Goal: Information Seeking & Learning: Learn about a topic

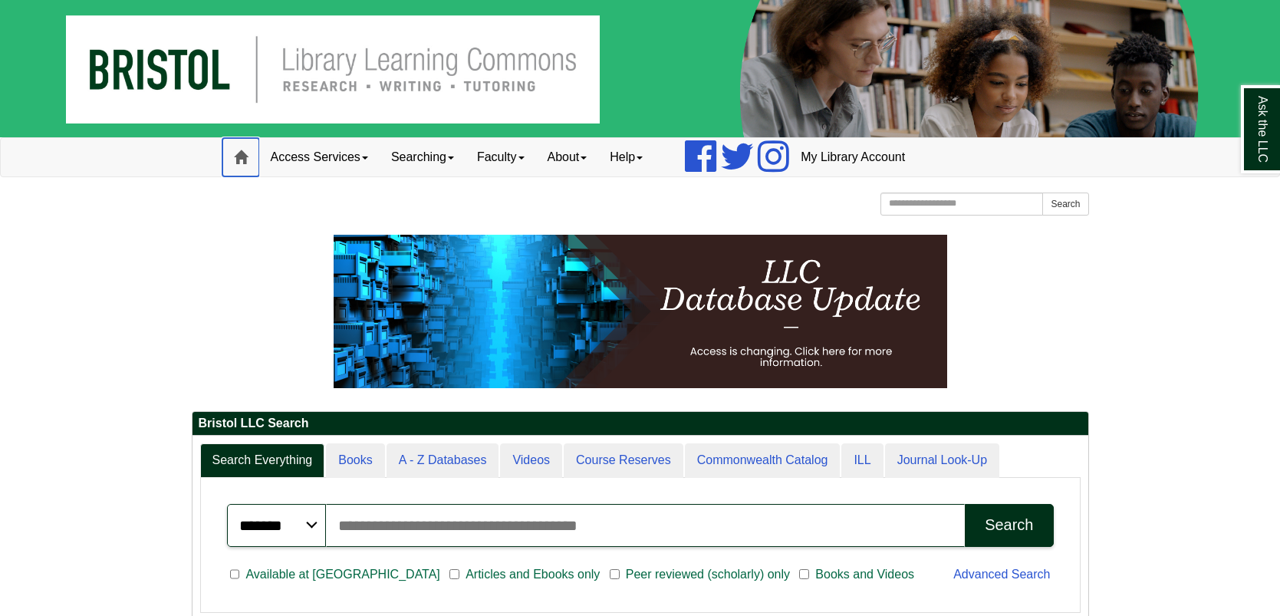
click at [242, 163] on span at bounding box center [241, 157] width 14 height 14
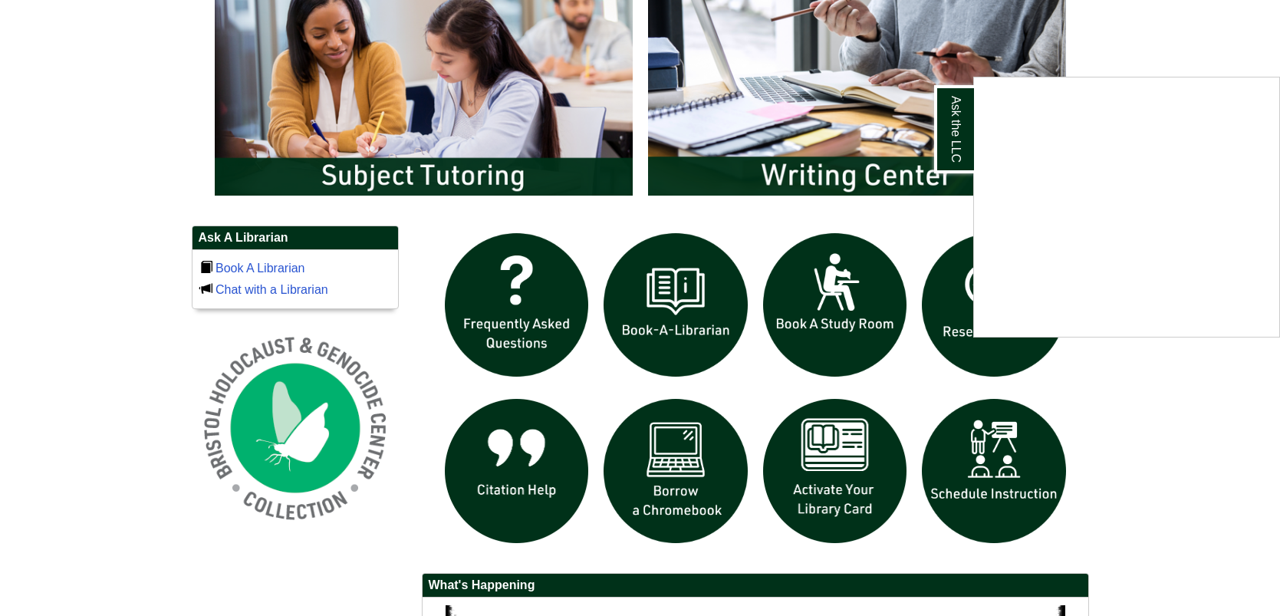
scroll to position [889, 0]
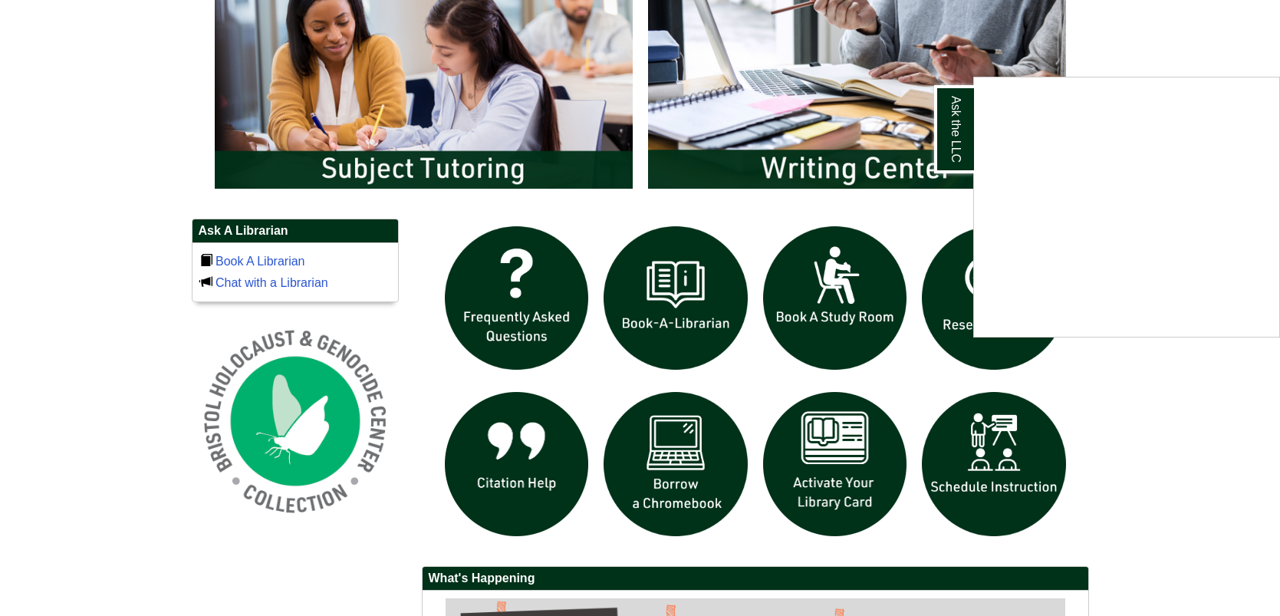
click at [1265, 53] on div "Ask the LLC" at bounding box center [640, 308] width 1280 height 616
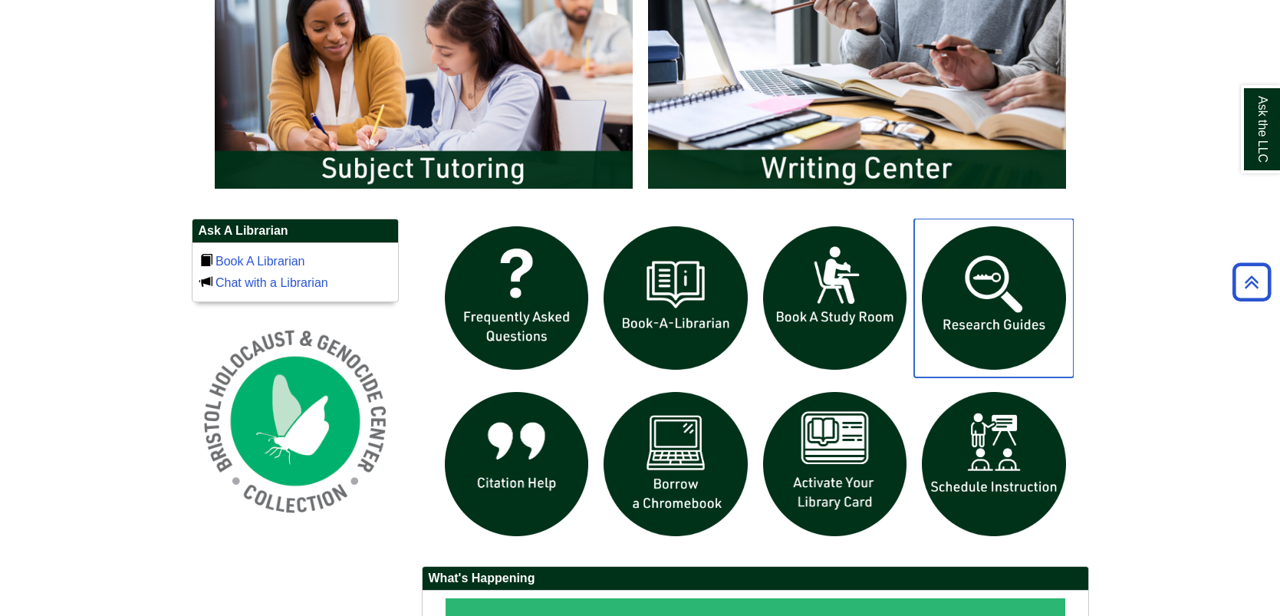
click at [990, 294] on img "slideshow" at bounding box center [994, 299] width 160 height 160
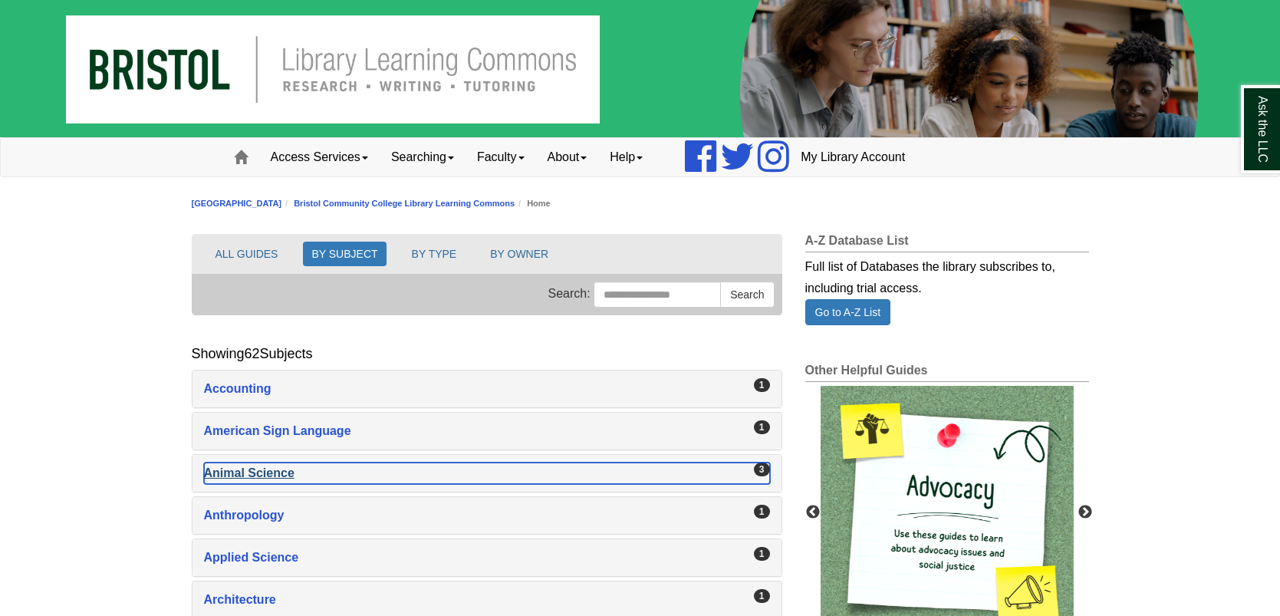
click at [257, 476] on div "Animal Science , 3 guides" at bounding box center [487, 472] width 566 height 21
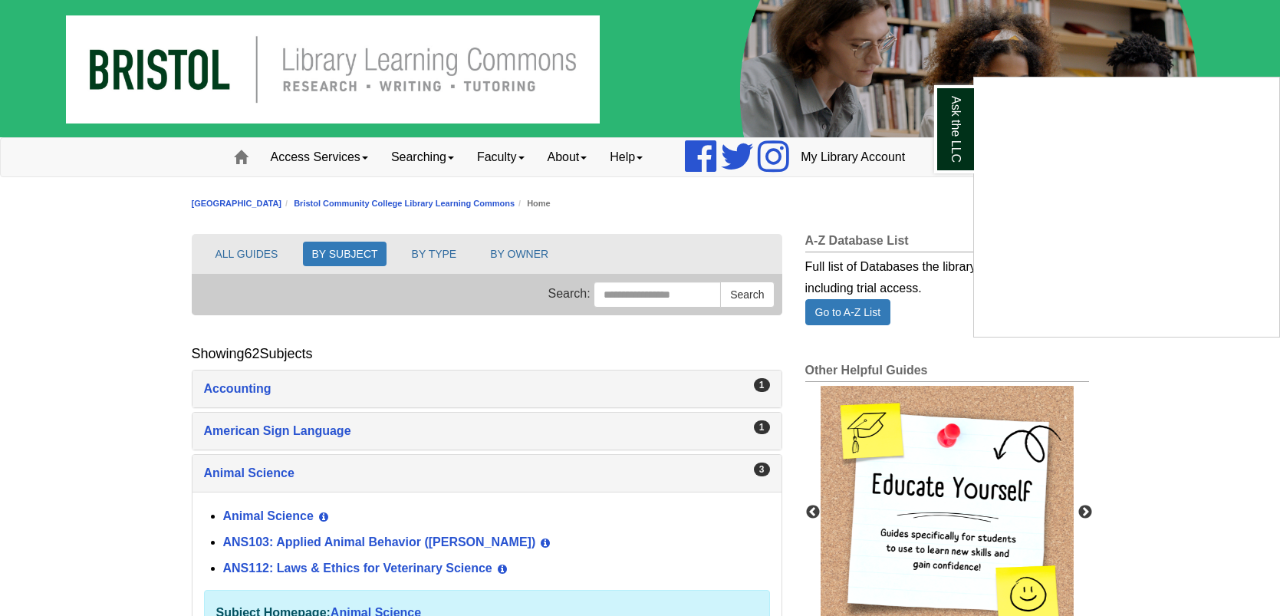
click at [252, 541] on div "Ask the LLC" at bounding box center [640, 308] width 1280 height 616
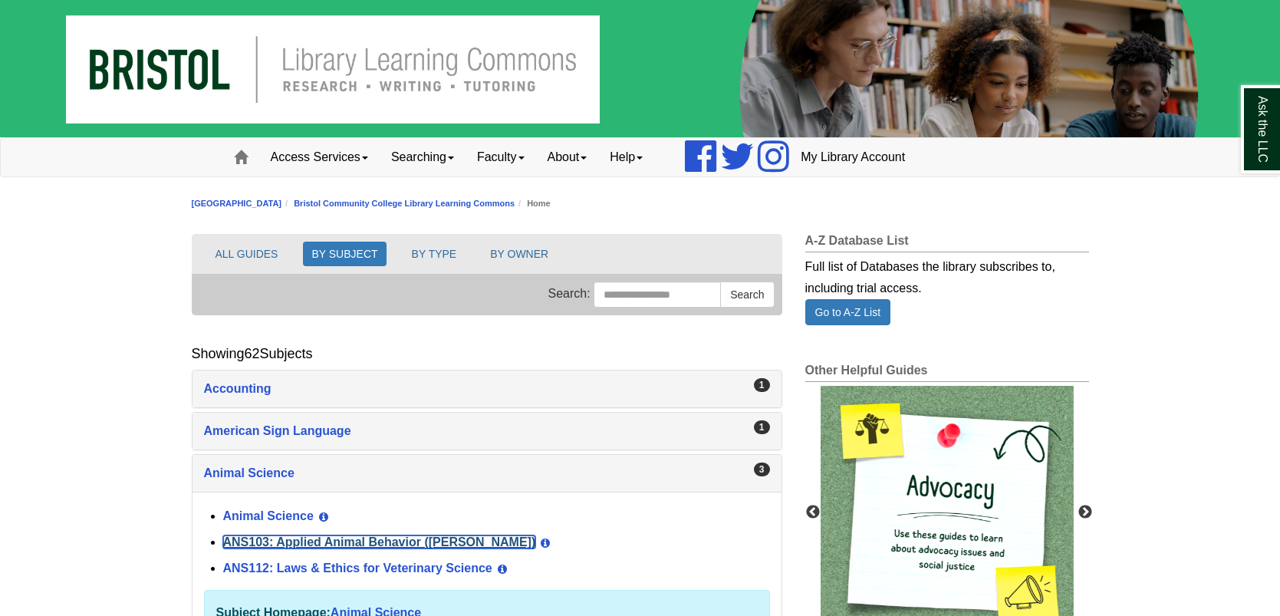
click at [438, 540] on link "ANS103: Applied Animal Behavior ([PERSON_NAME])" at bounding box center [379, 541] width 313 height 13
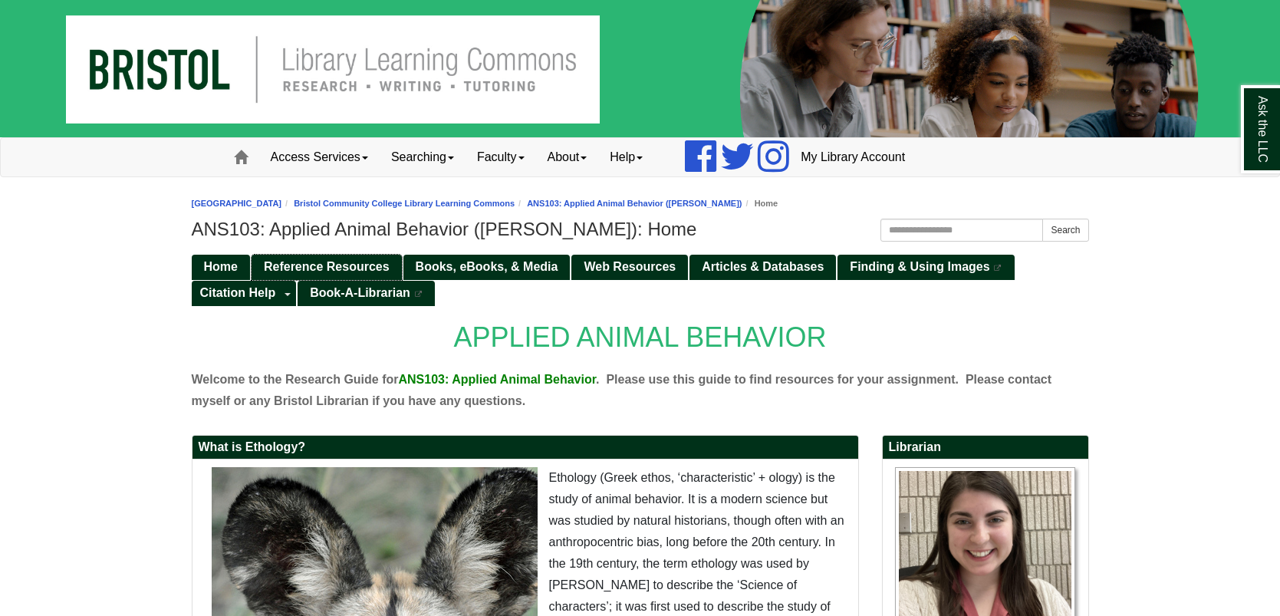
click at [289, 266] on span "Reference Resources" at bounding box center [327, 266] width 126 height 13
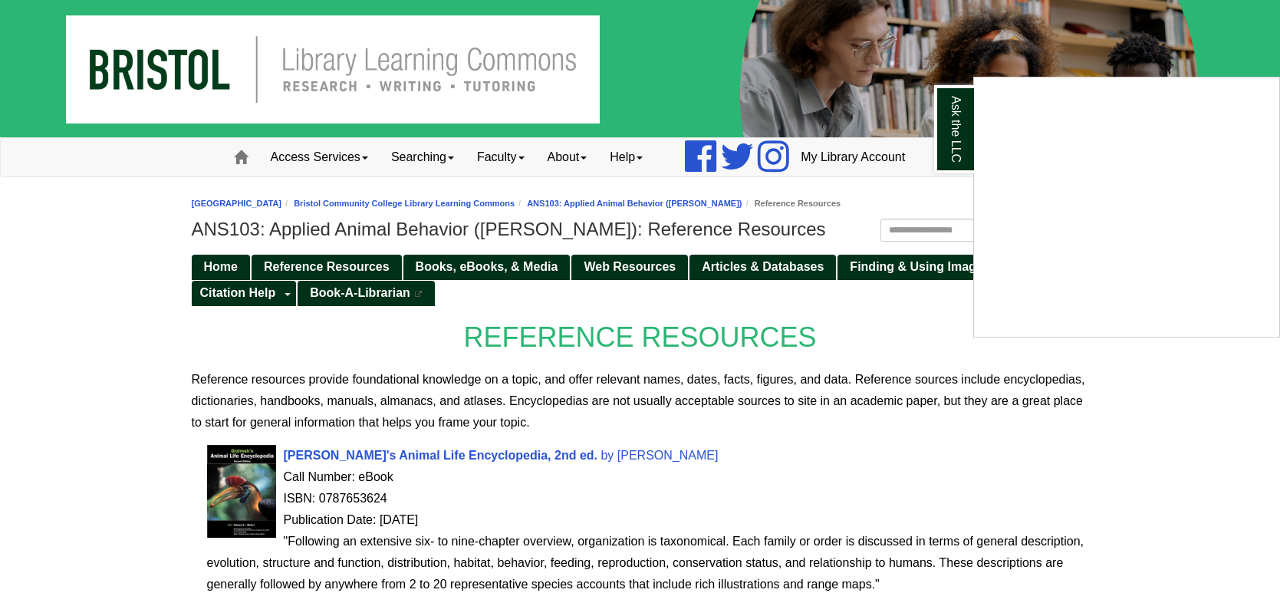
click at [1200, 45] on div "Ask the LLC" at bounding box center [640, 308] width 1280 height 616
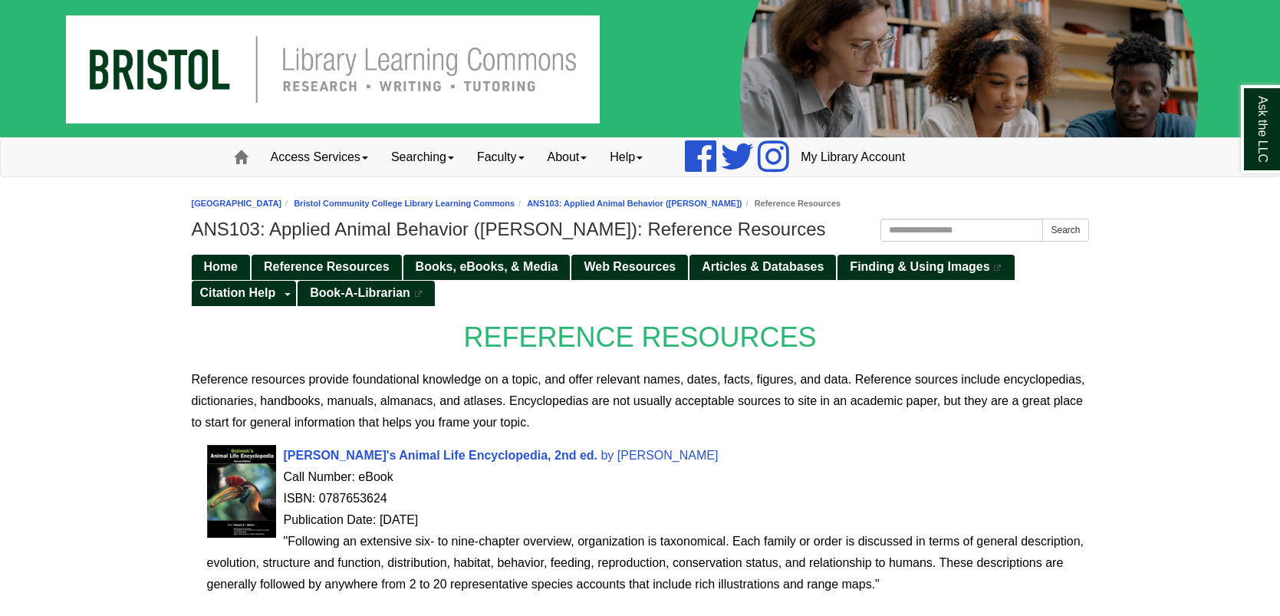
click at [1072, 383] on p "Reference resources provide foundational knowledge on a topic, and offer releva…" at bounding box center [640, 401] width 897 height 64
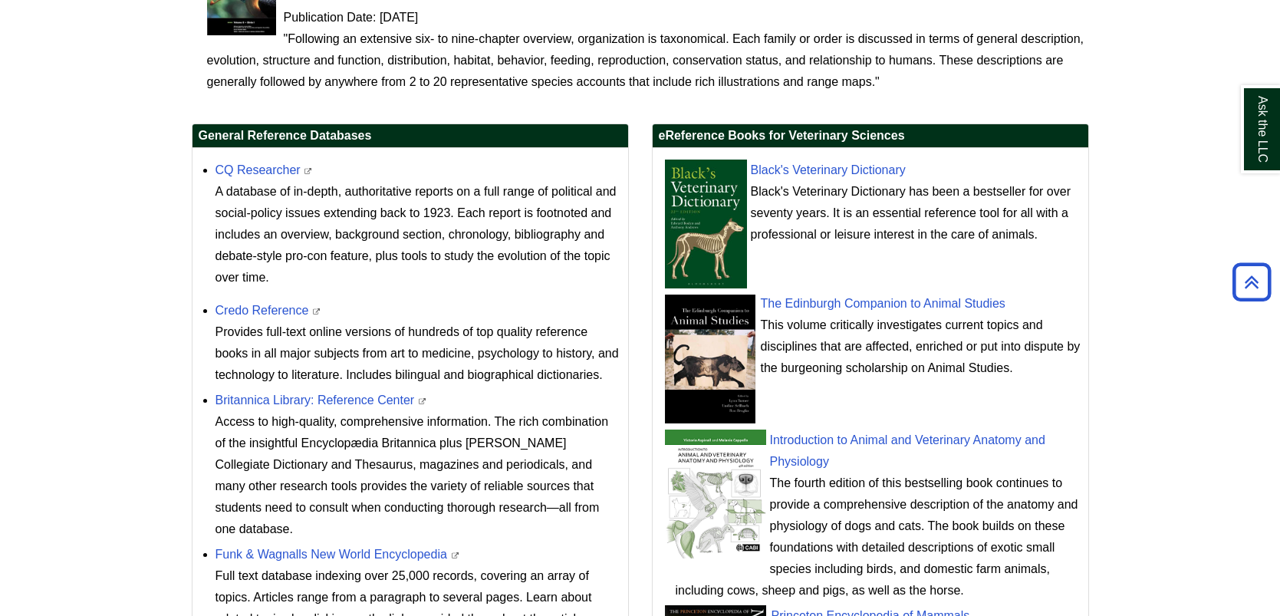
scroll to position [521, 0]
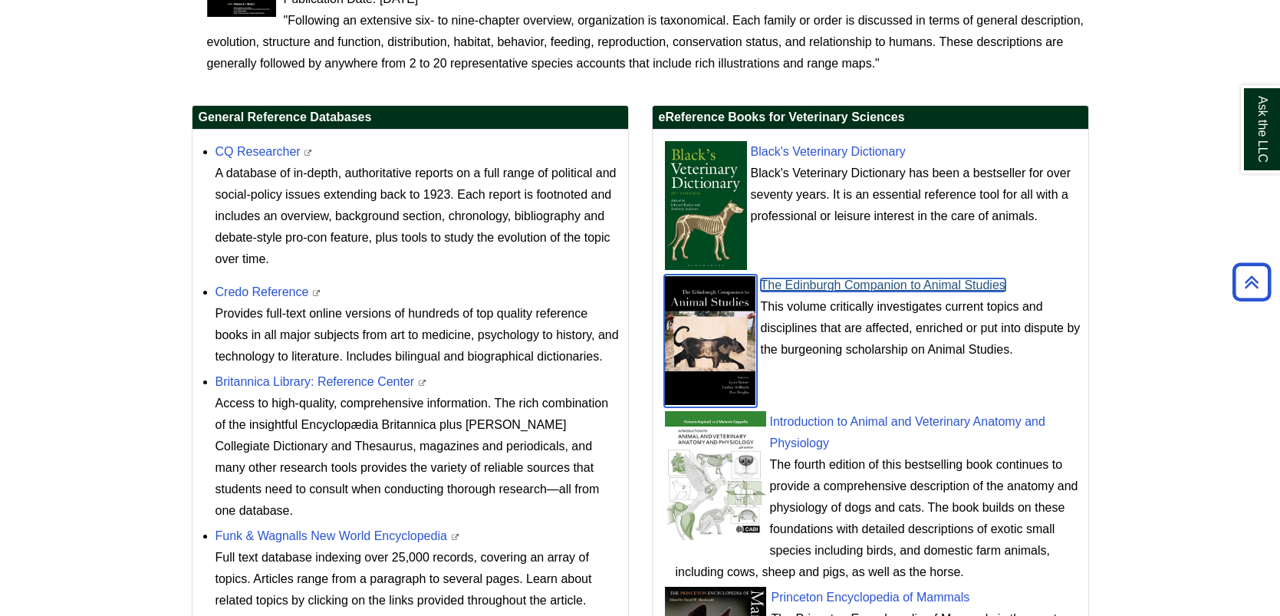
click at [843, 291] on link "The Edinburgh Companion to Animal Studies" at bounding box center [883, 284] width 245 height 13
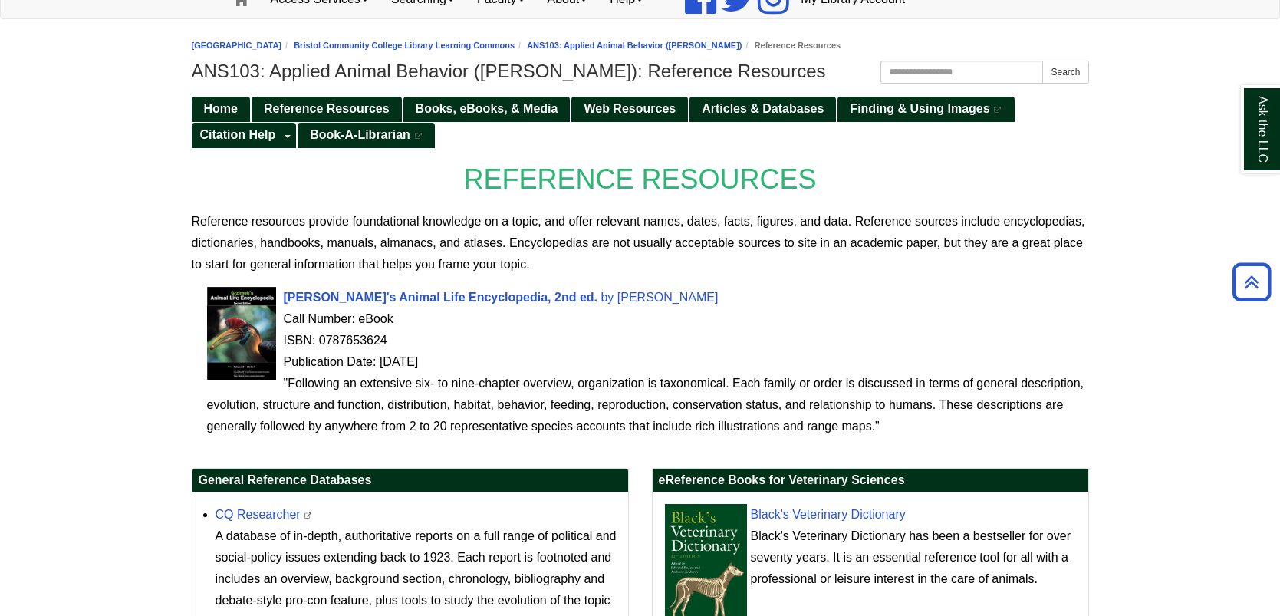
scroll to position [154, 0]
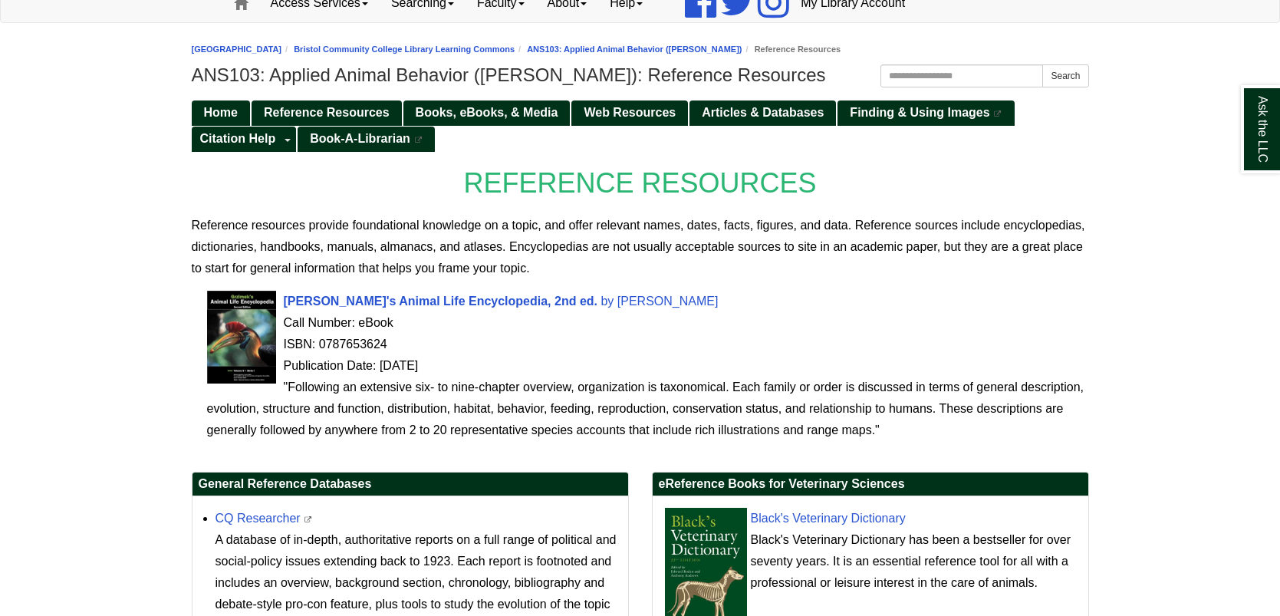
click at [601, 133] on ul "Home Reference Resources Books, eBooks, & Media Web Resources Articles & Databa…" at bounding box center [640, 125] width 897 height 52
click at [594, 114] on span "Web Resources" at bounding box center [630, 112] width 92 height 13
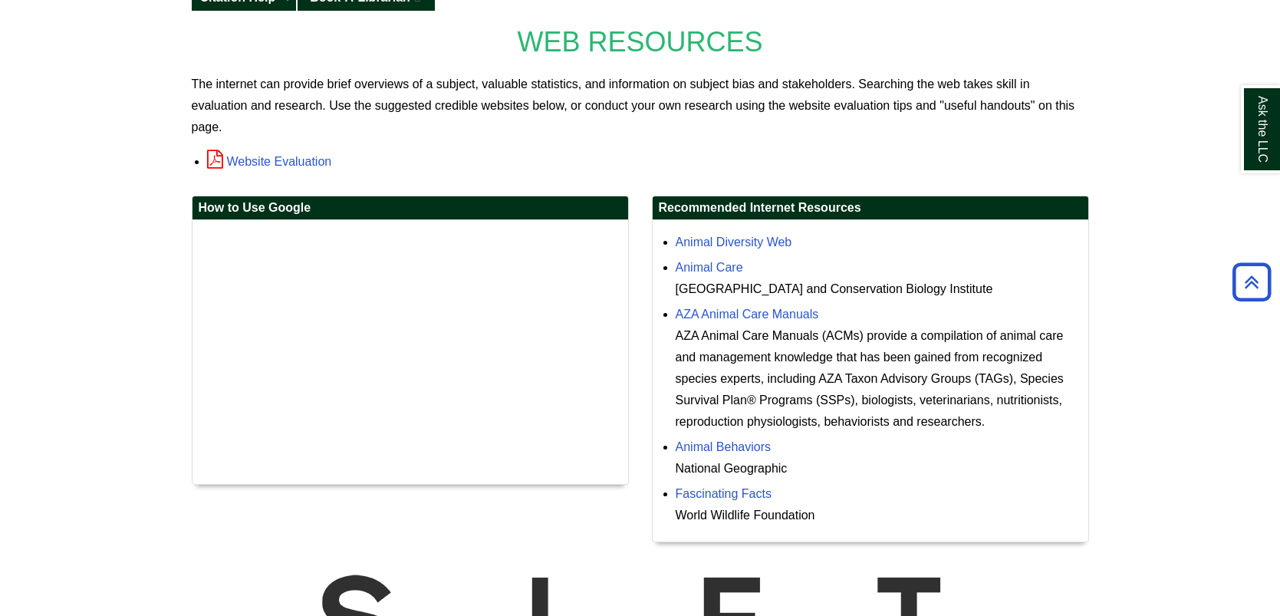
scroll to position [322, 0]
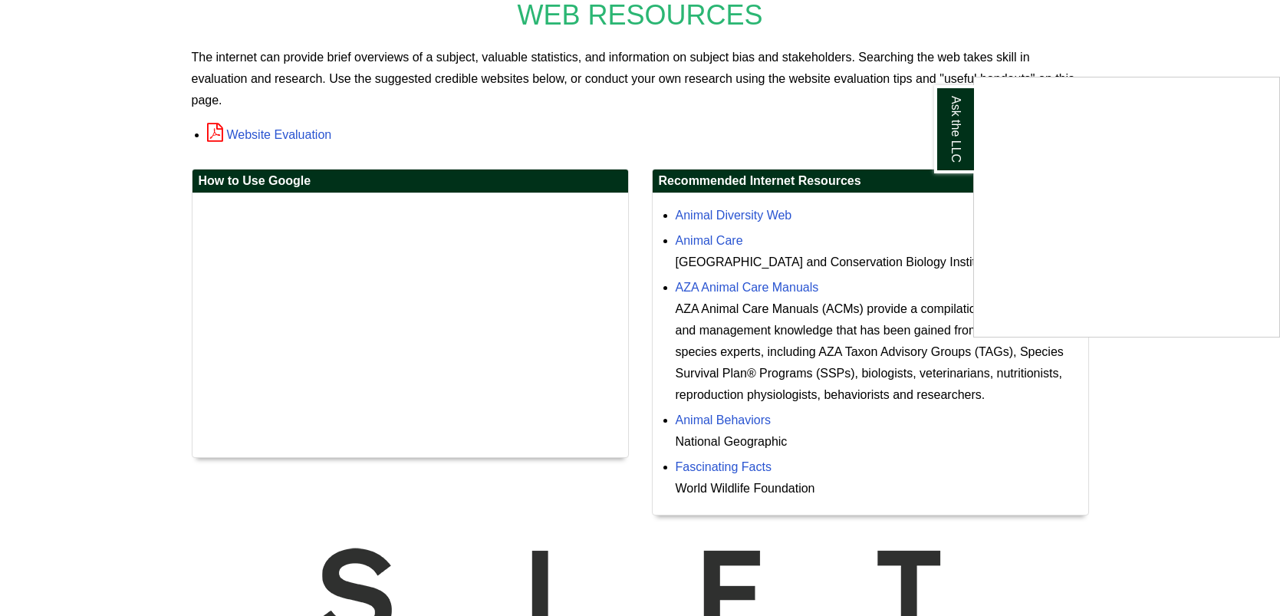
click at [1275, 378] on html "Skip to Main Content Toggle navigation Home Access Services Access Services Pol…" at bounding box center [640, 346] width 1280 height 1336
click at [1121, 24] on div "Ask the LLC" at bounding box center [640, 308] width 1280 height 616
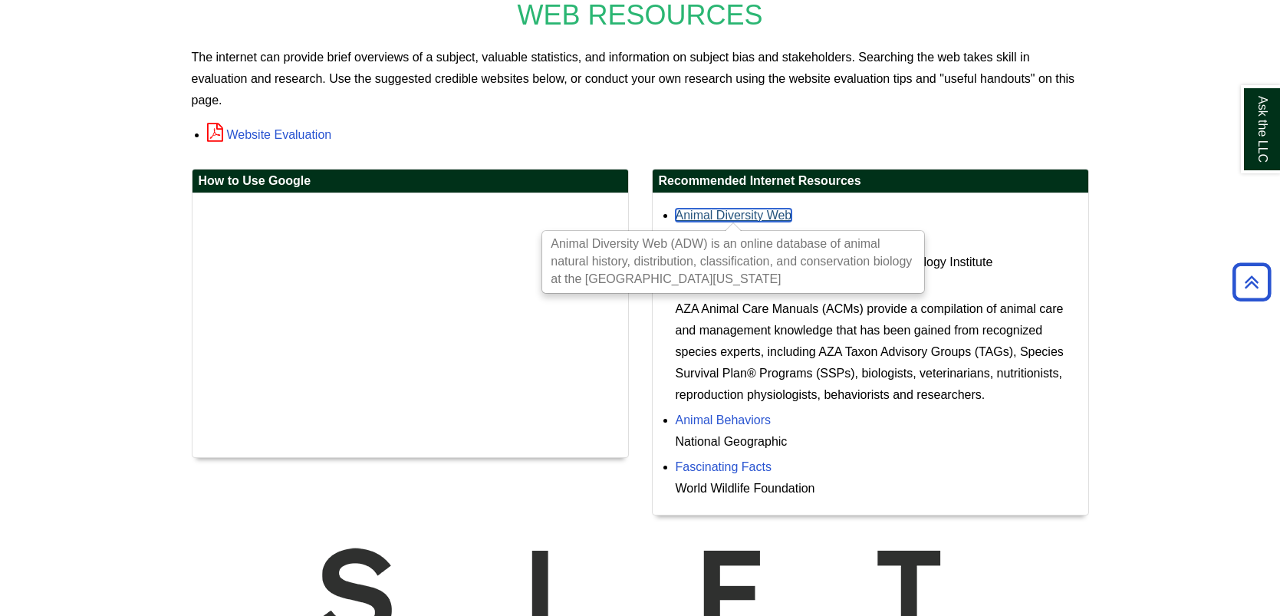
click at [706, 209] on link "Animal Diversity Web" at bounding box center [734, 215] width 117 height 13
